Goal: Task Accomplishment & Management: Manage account settings

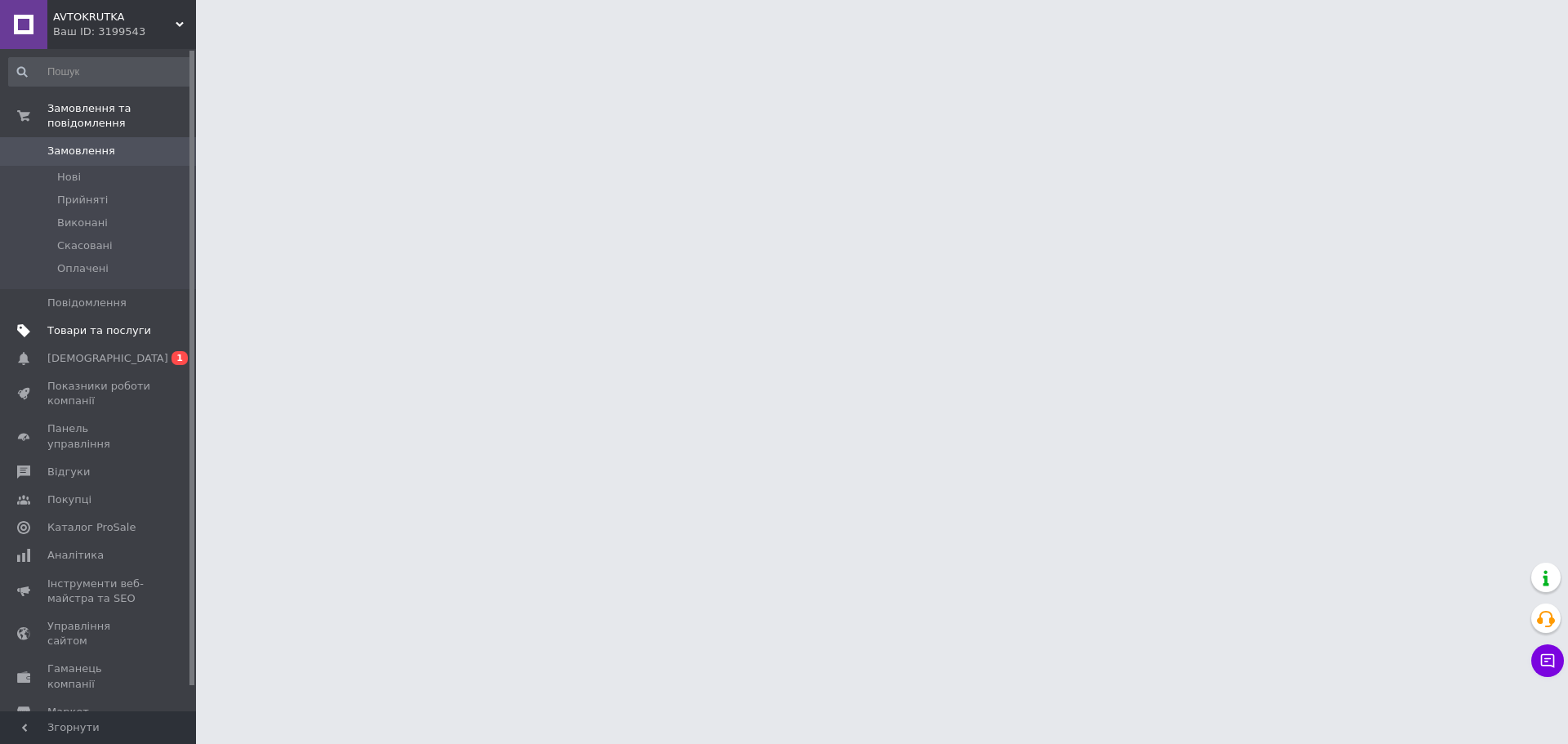
click at [62, 324] on span "Товари та послуги" at bounding box center [99, 331] width 104 height 15
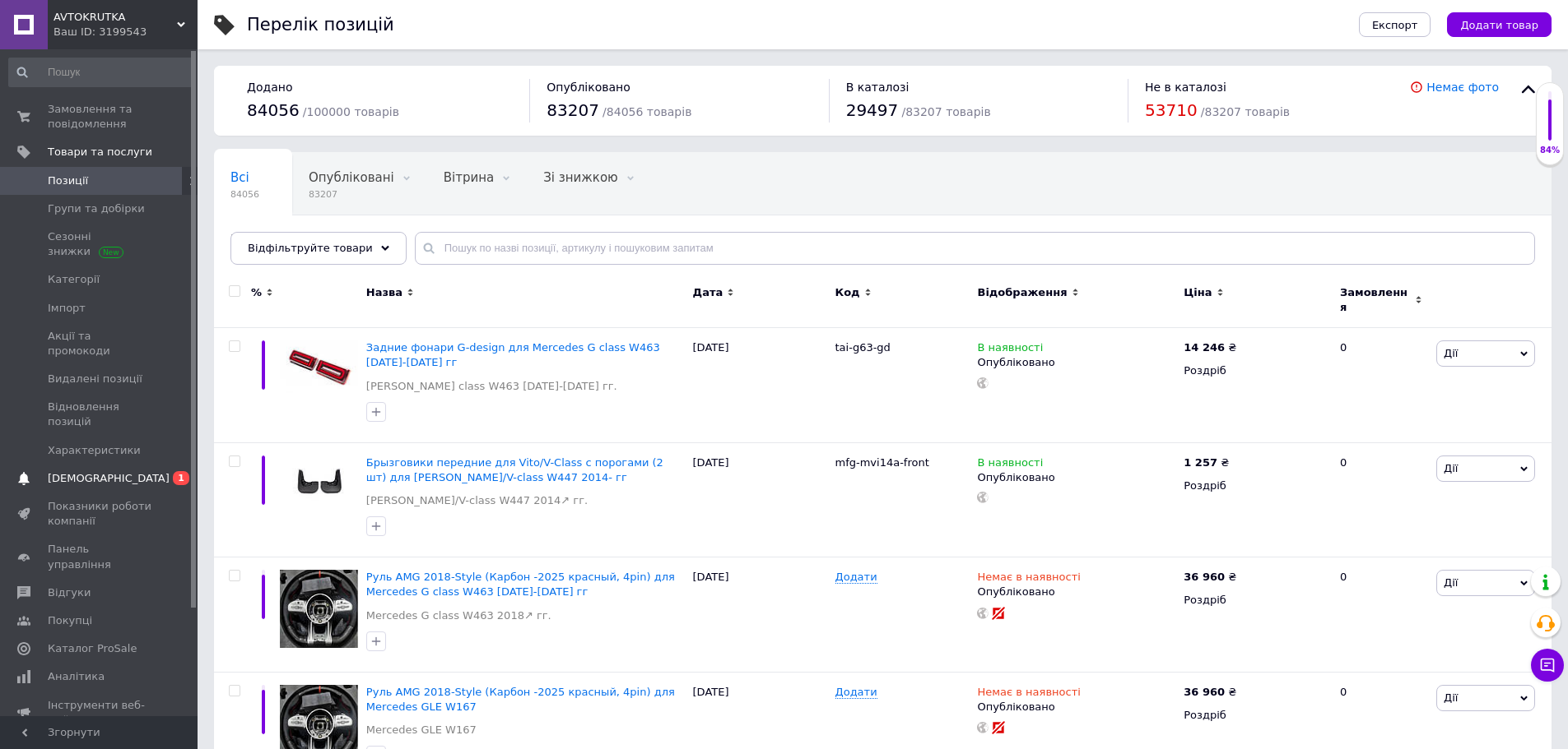
click at [128, 471] on span "[DEMOGRAPHIC_DATA]" at bounding box center [100, 479] width 105 height 15
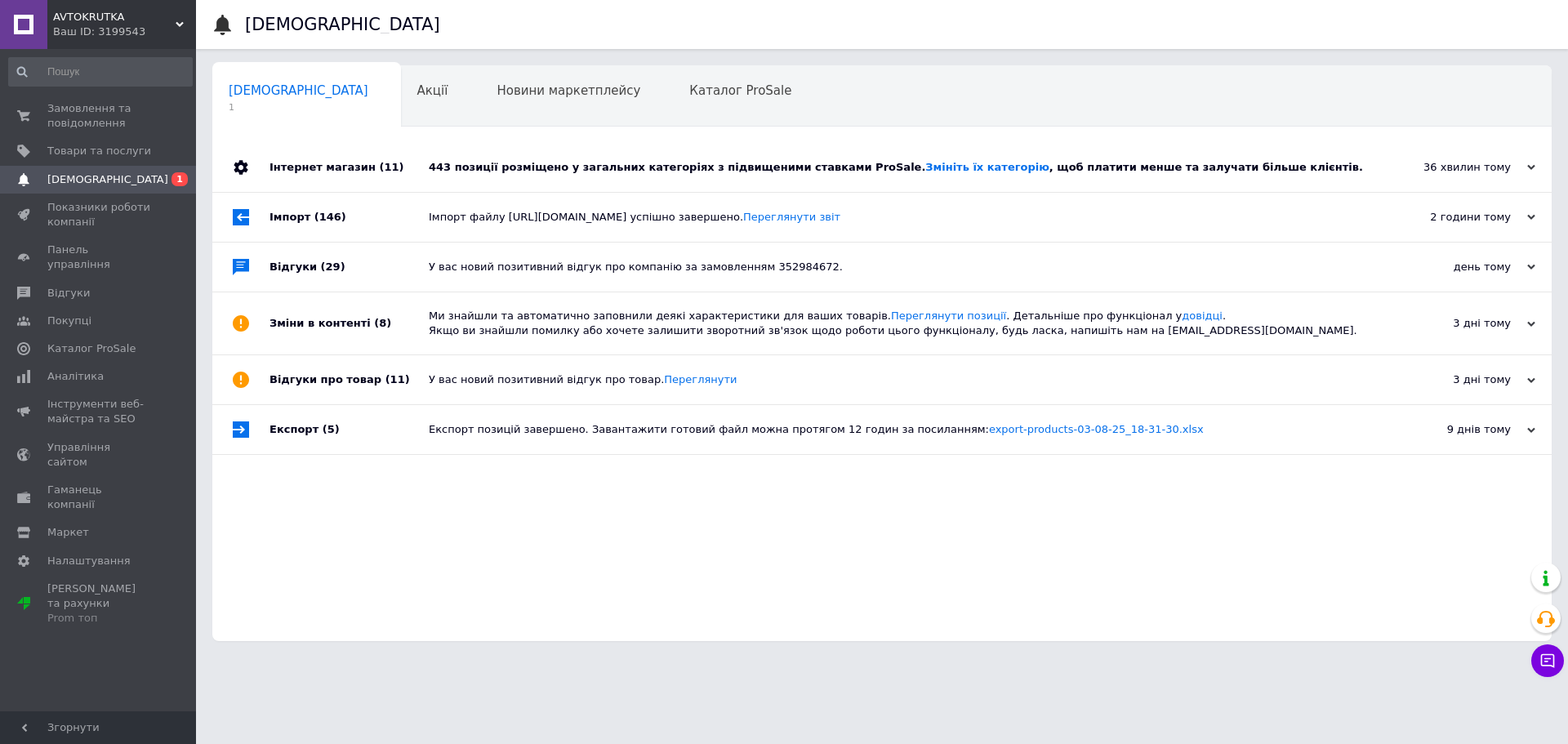
click at [472, 154] on div "443 позиції розміщено у загальних категоріях з підвищеними ставками ProSale. Зм…" at bounding box center [900, 167] width 944 height 49
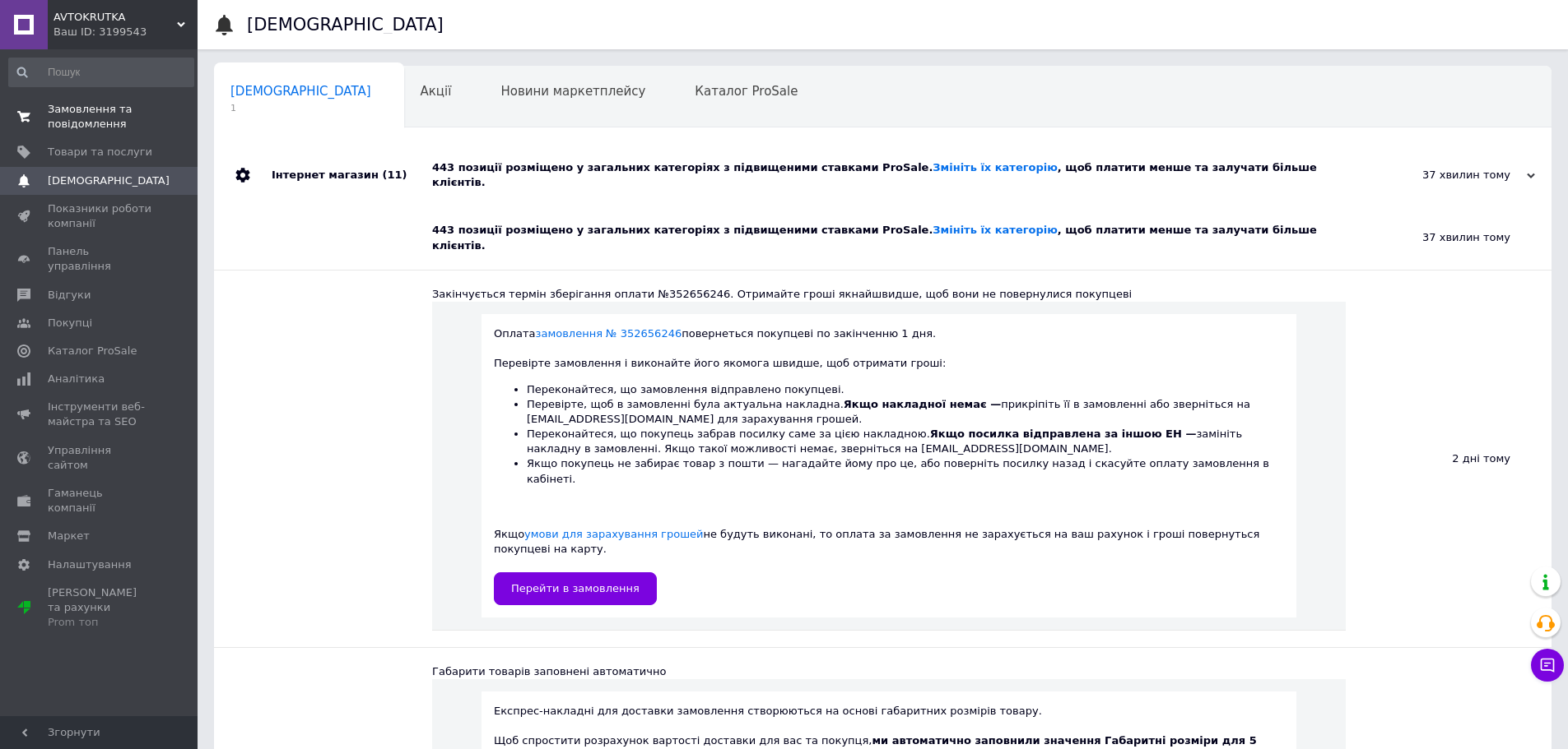
click at [99, 112] on span "Замовлення та повідомлення" at bounding box center [100, 117] width 105 height 30
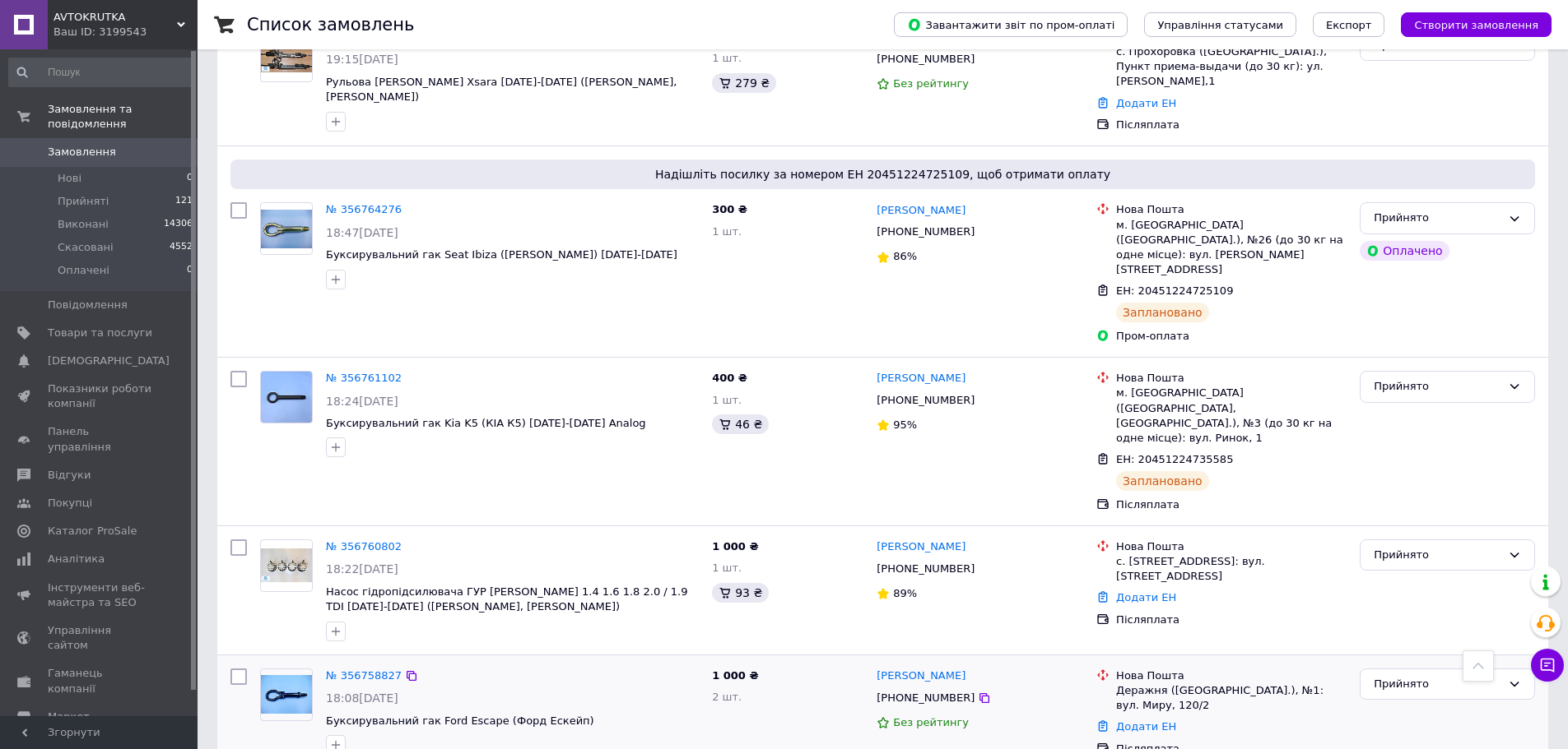
scroll to position [2138, 0]
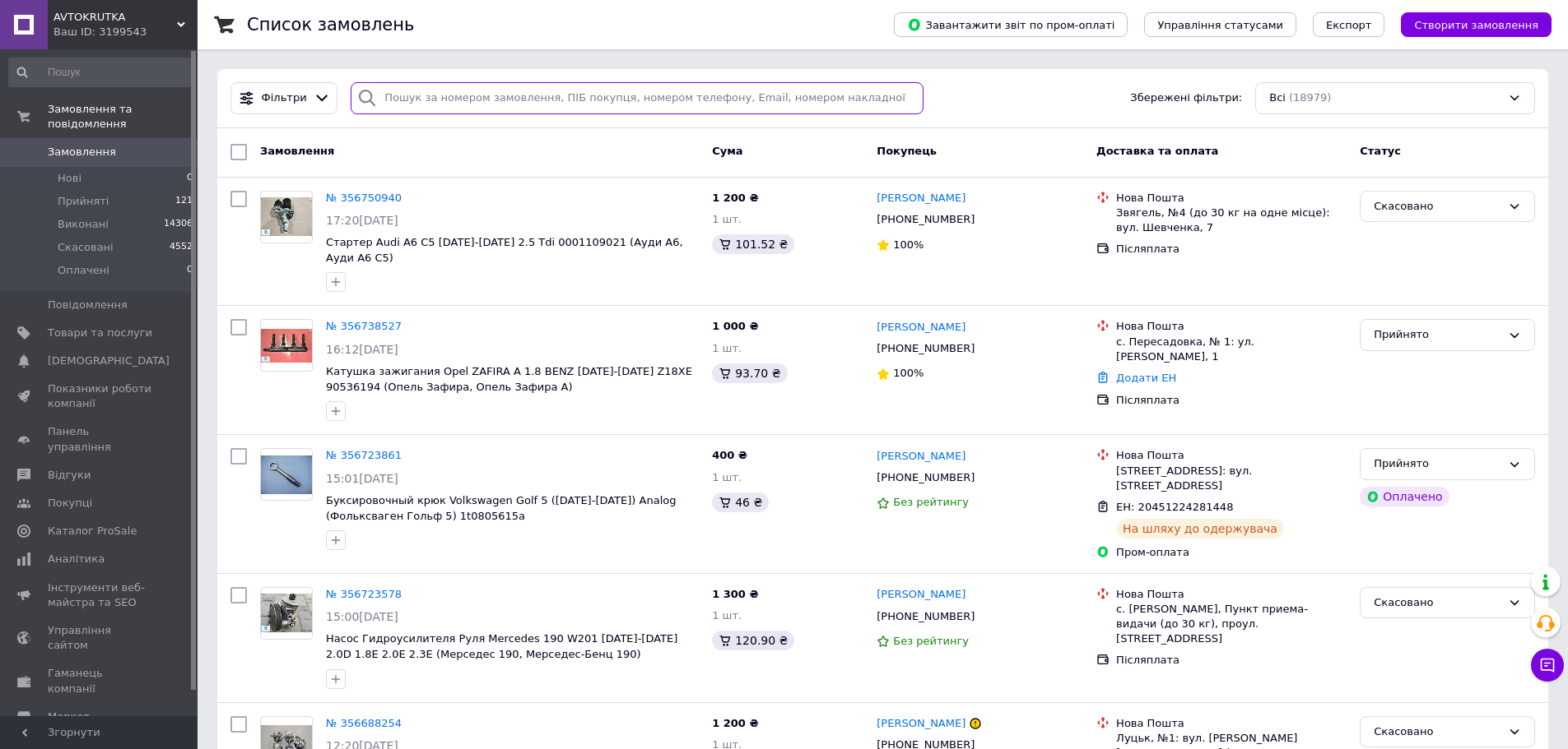
click at [603, 103] on input "search" at bounding box center [636, 98] width 573 height 32
paste input "2299593661"
type input "2299593661"
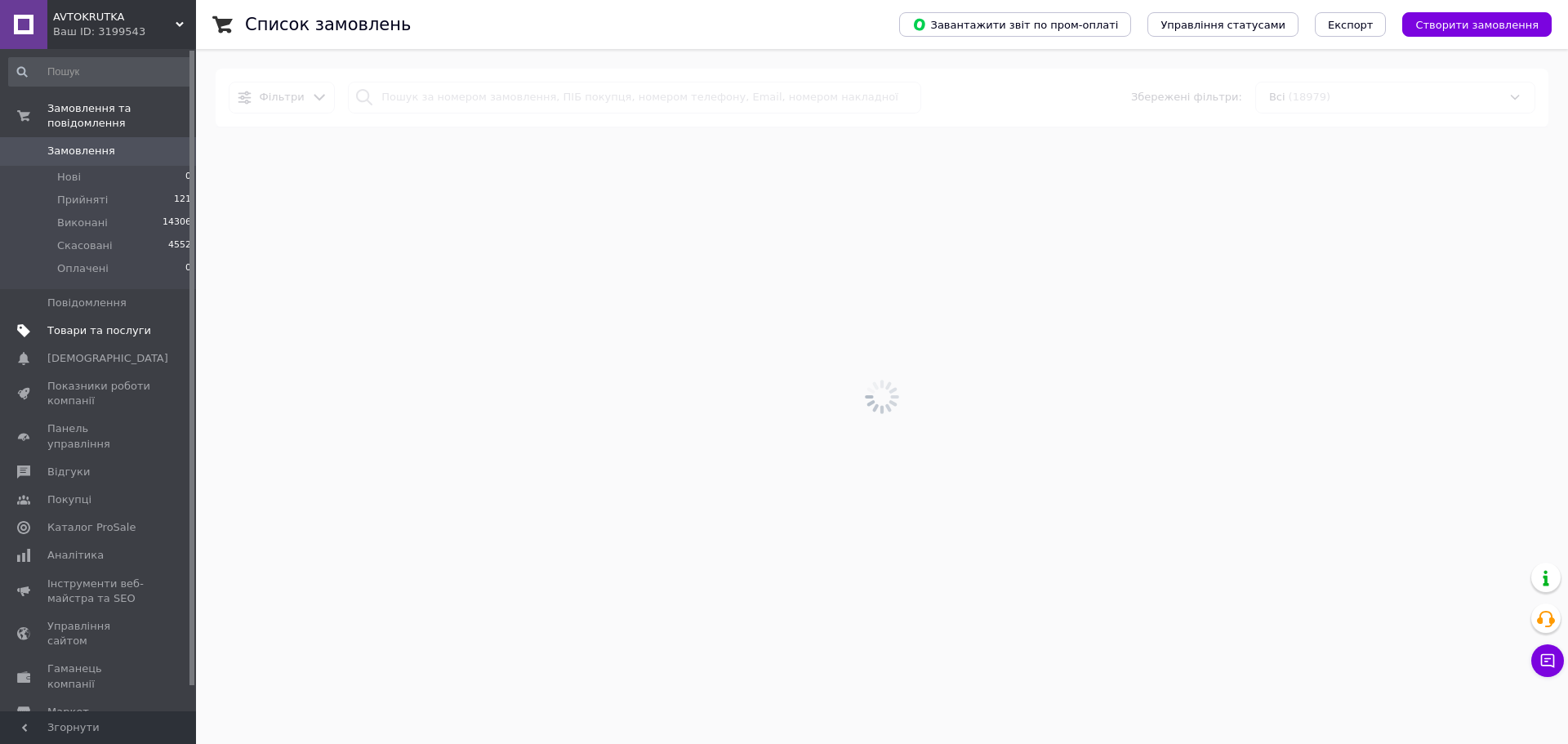
click at [85, 324] on span "Товари та послуги" at bounding box center [99, 331] width 104 height 15
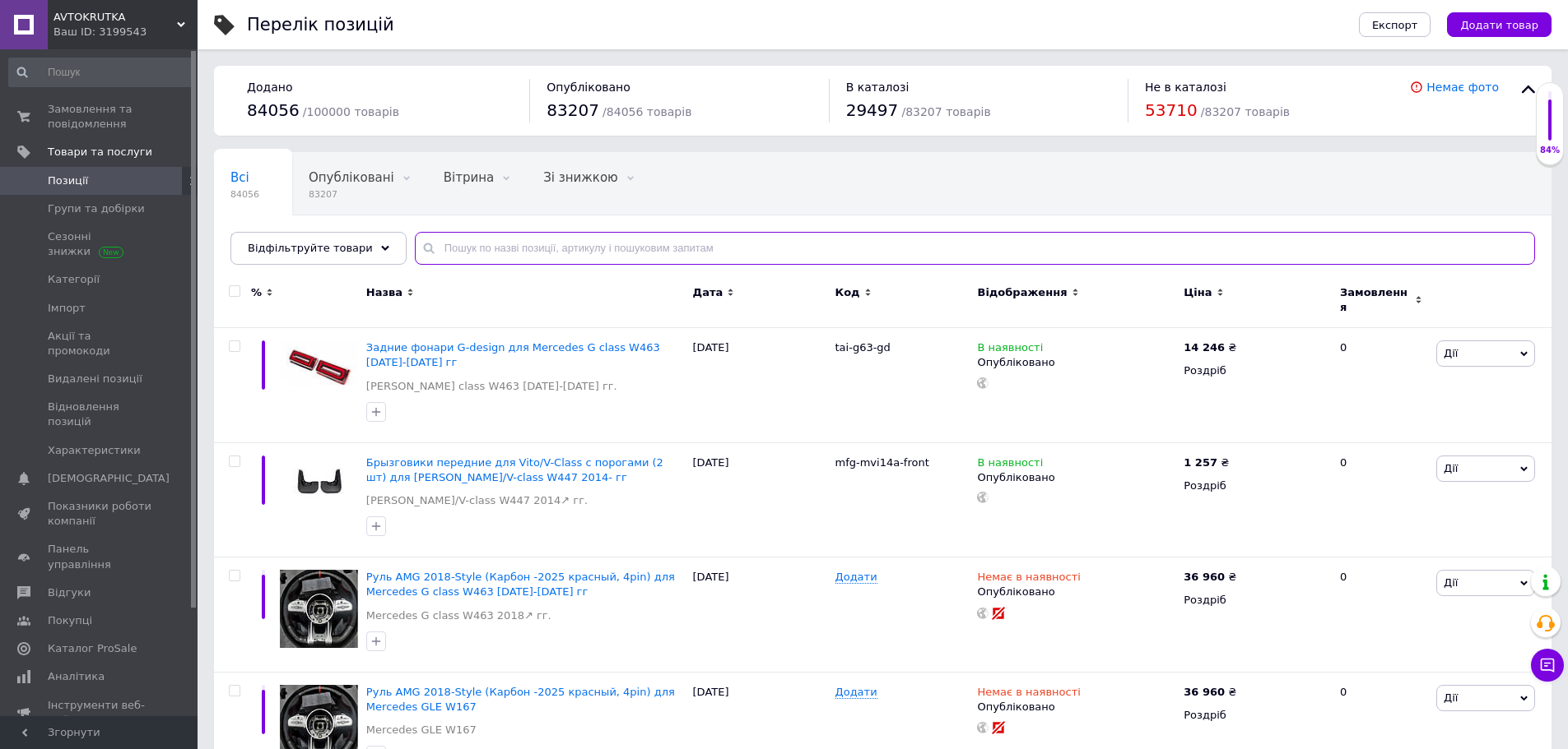
click at [499, 246] on input "text" at bounding box center [975, 249] width 1120 height 33
paste input "2299593661"
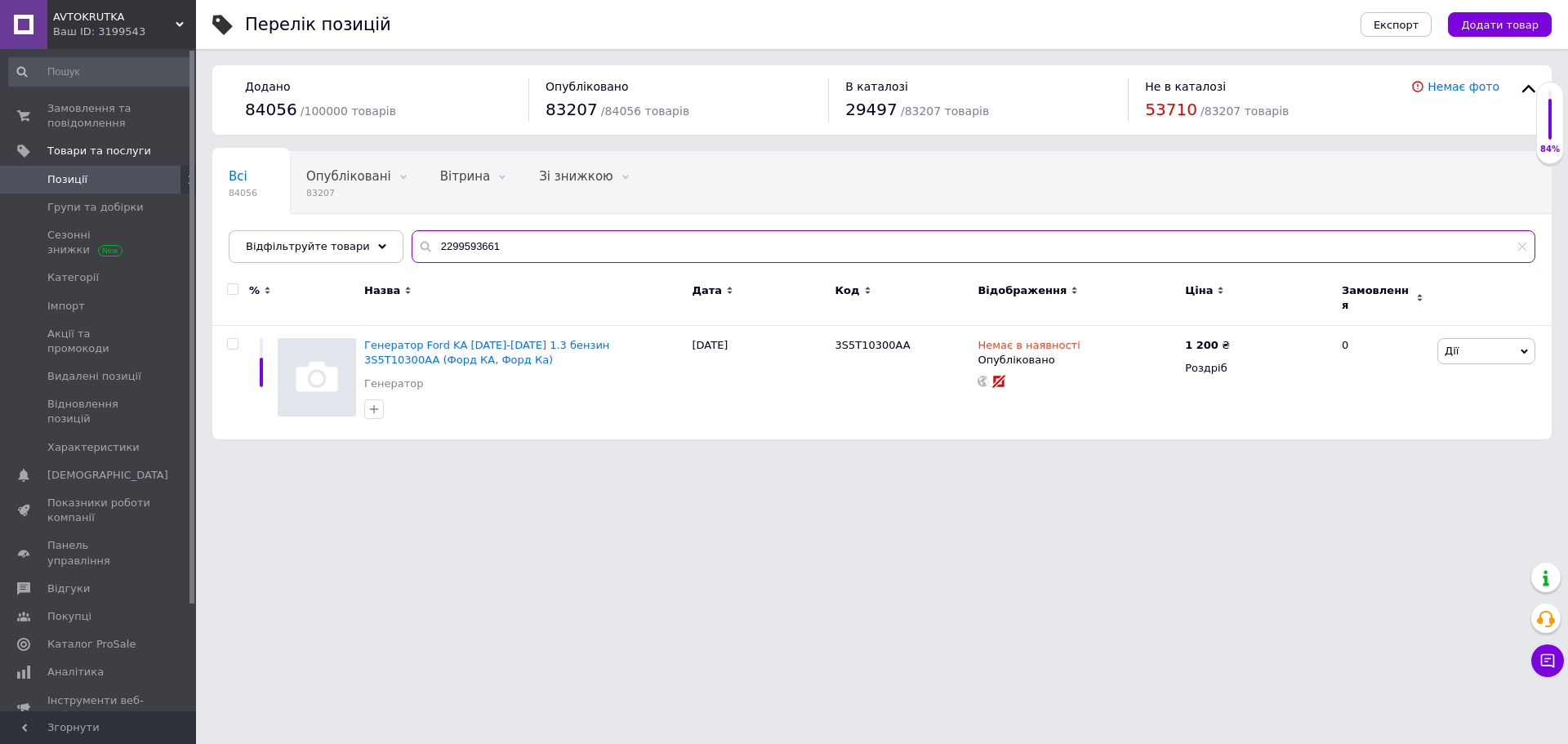
click at [460, 245] on input "2299593661" at bounding box center [973, 247] width 1124 height 33
paste input "726"
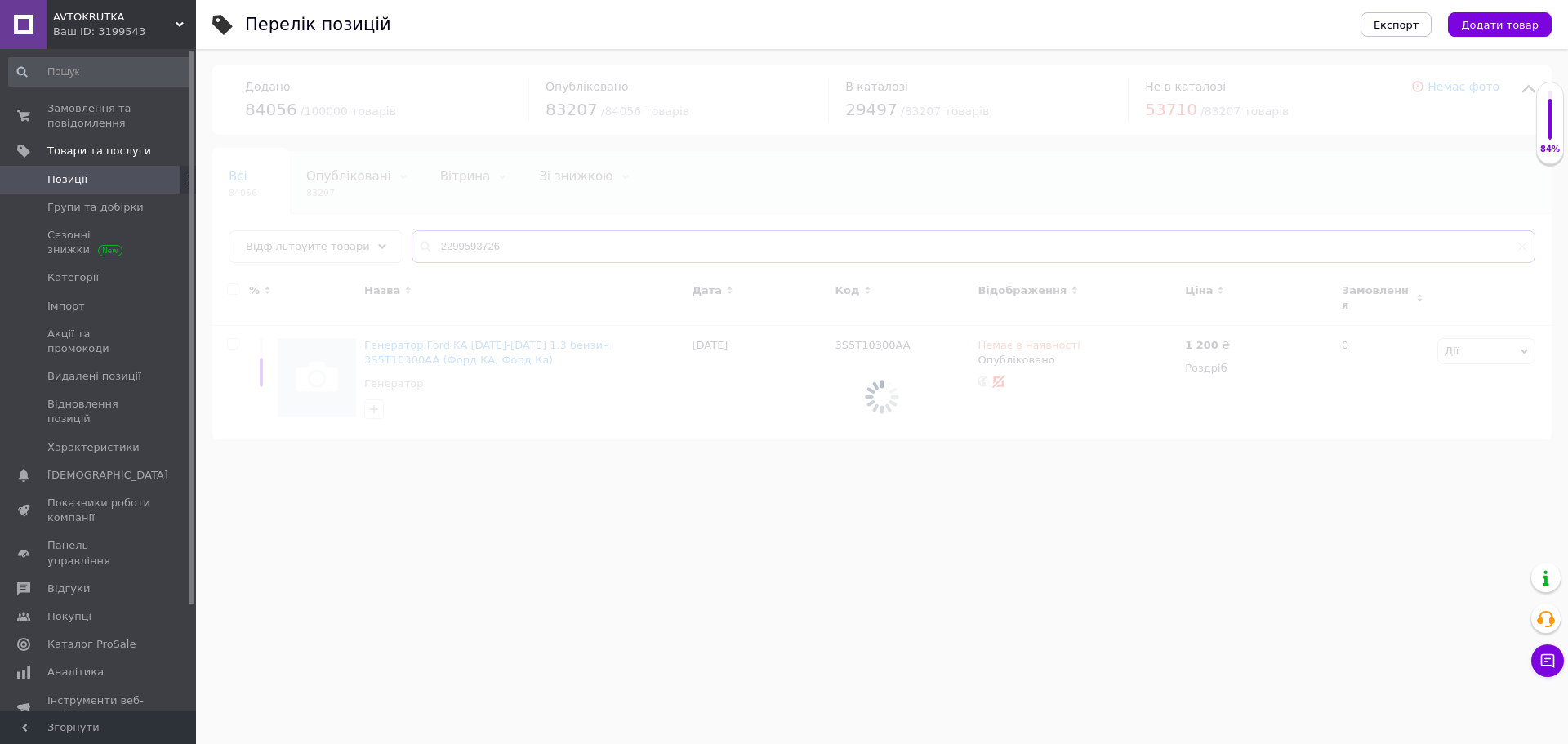
type input "2299593726"
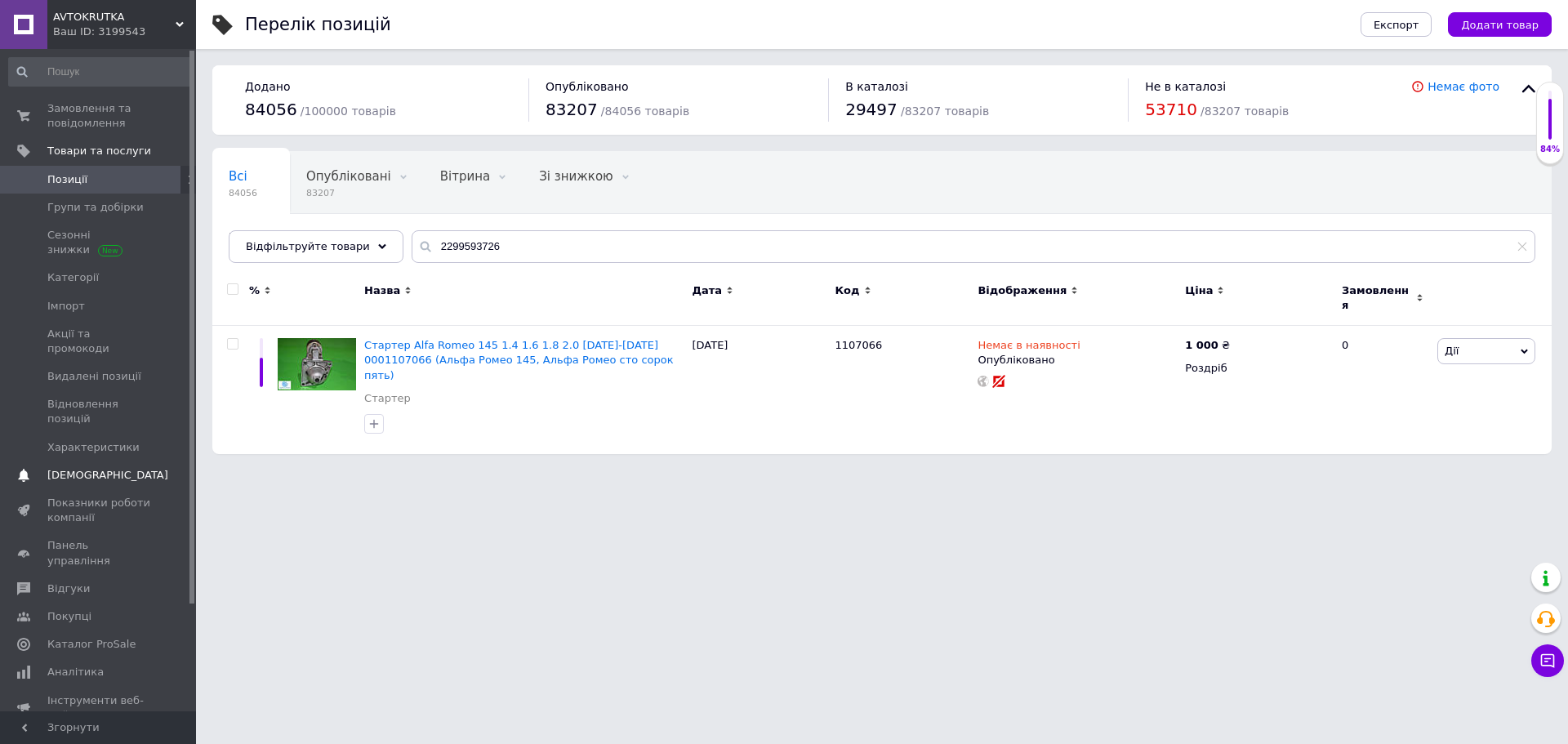
click at [102, 468] on span "[DEMOGRAPHIC_DATA]" at bounding box center [107, 476] width 121 height 15
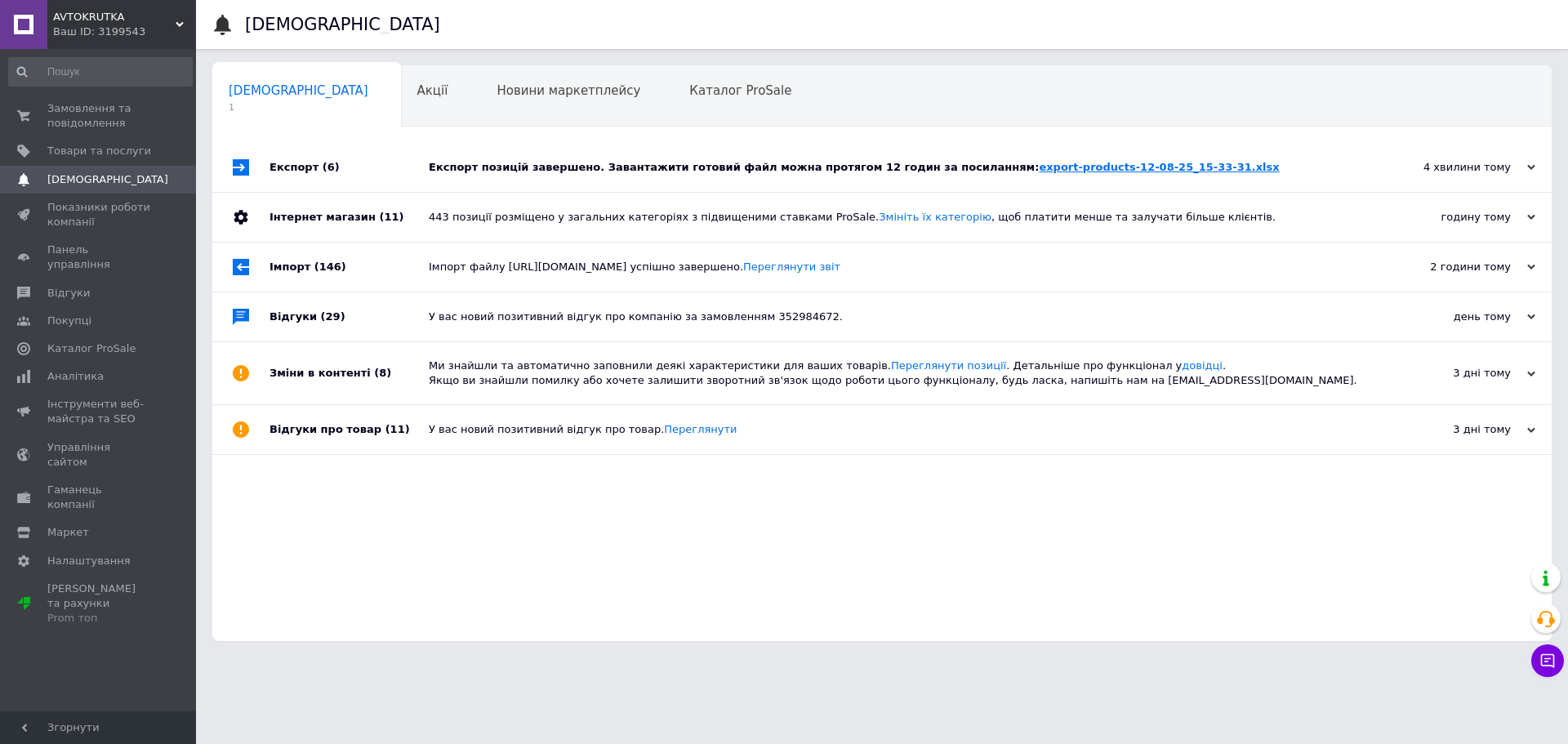
click at [1072, 169] on link "export-products-12-08-25_15-33-31.xlsx" at bounding box center [1158, 167] width 240 height 12
